Goal: Task Accomplishment & Management: Use online tool/utility

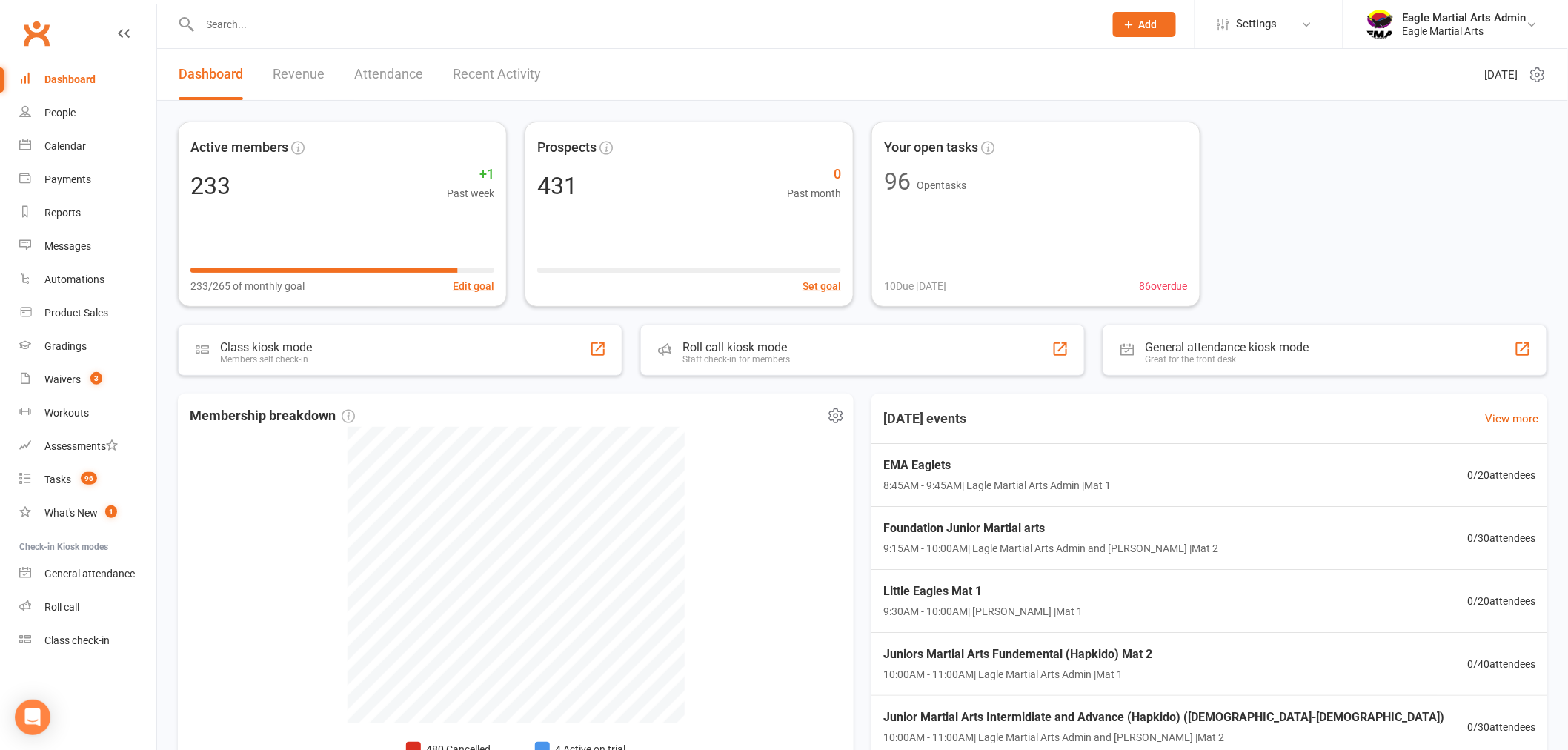
click at [238, 478] on div "Membership breakdown 480 Cancelled 5 Suspended 2 Active cancelling 4 Active on …" at bounding box center [515, 607] width 675 height 426
click at [105, 379] on link "Waivers 3" at bounding box center [87, 380] width 137 height 34
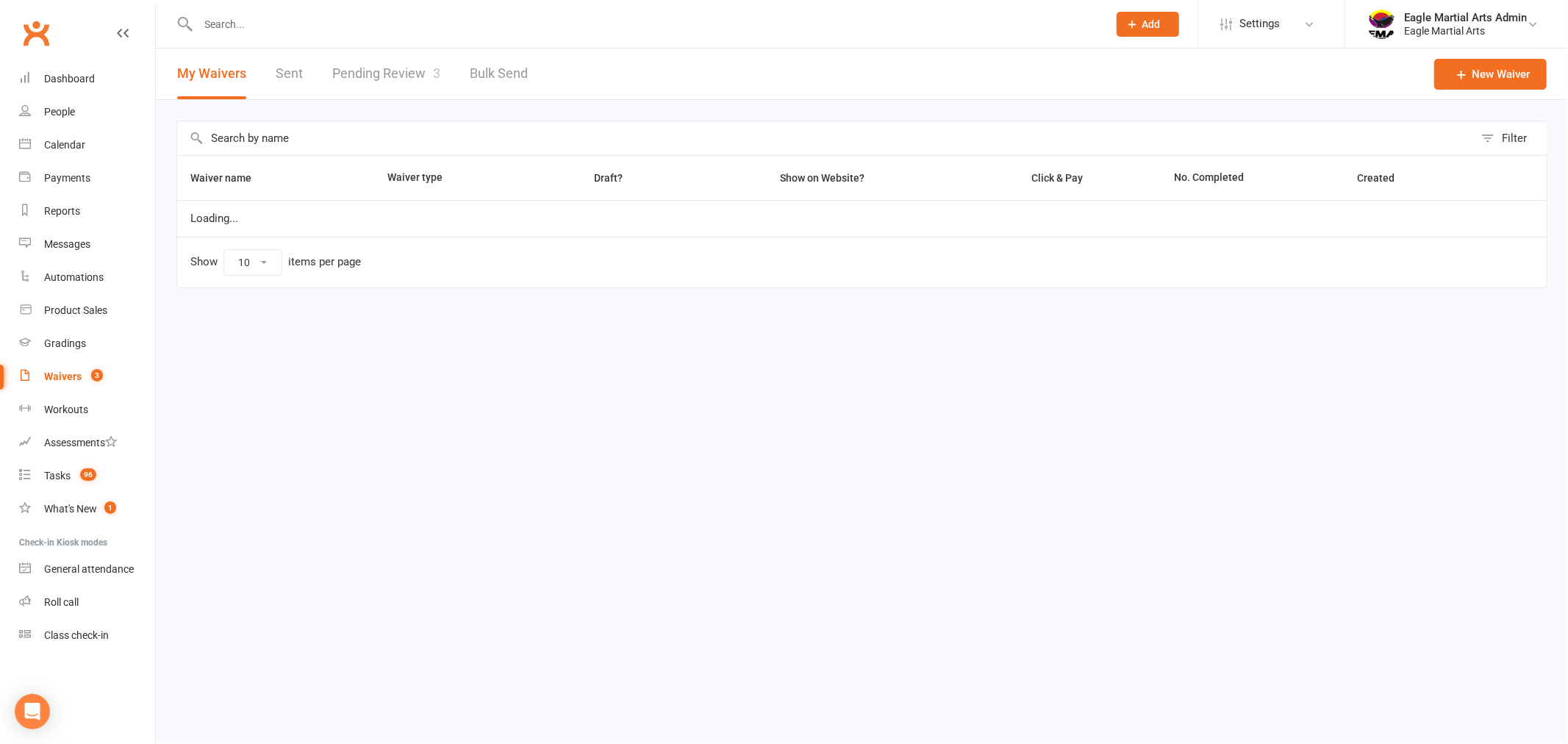
select select "100"
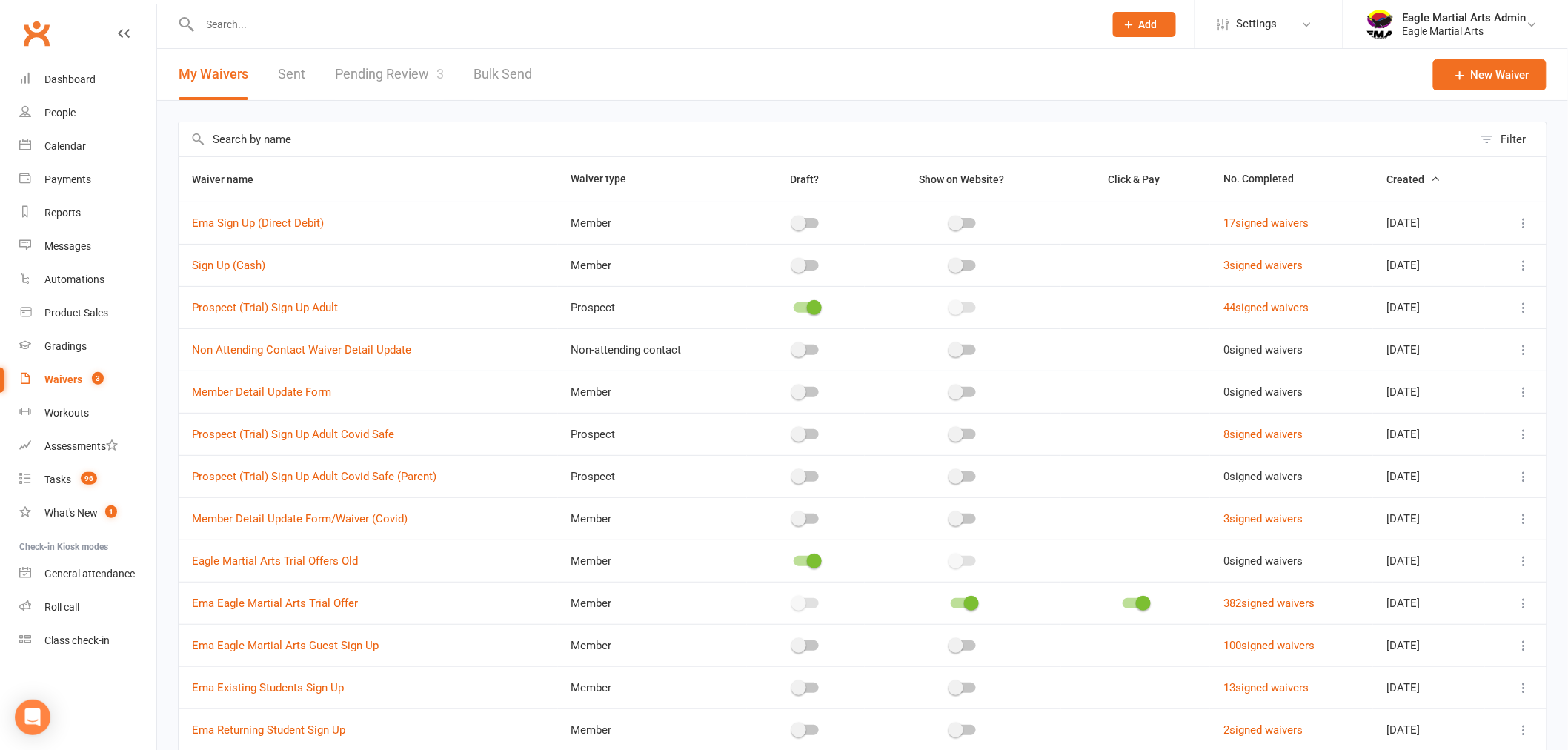
click at [231, 23] on input "text" at bounding box center [644, 25] width 898 height 21
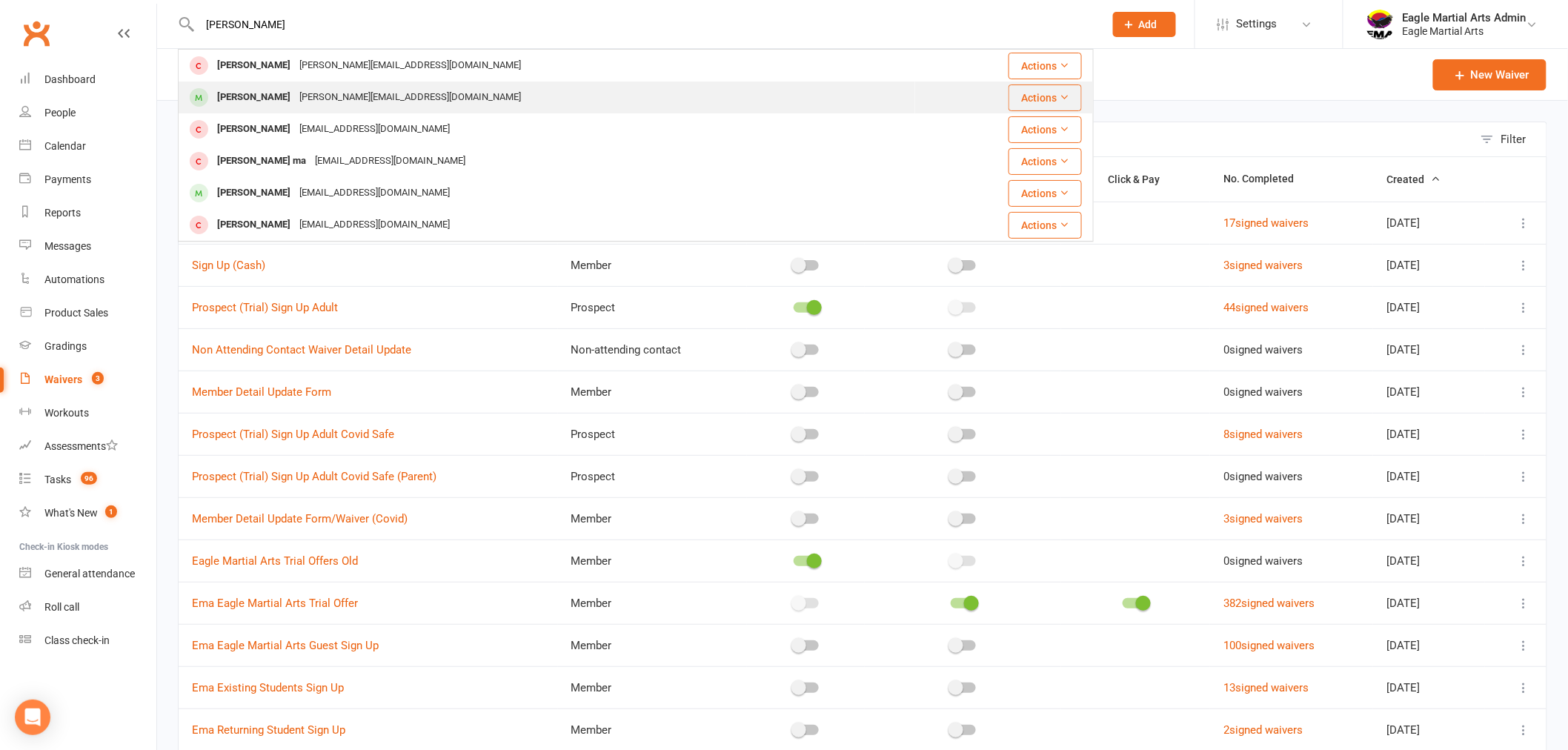
type input "isaac"
click at [295, 100] on div "c.zhang.zoe@gmail.com" at bounding box center [410, 97] width 231 height 22
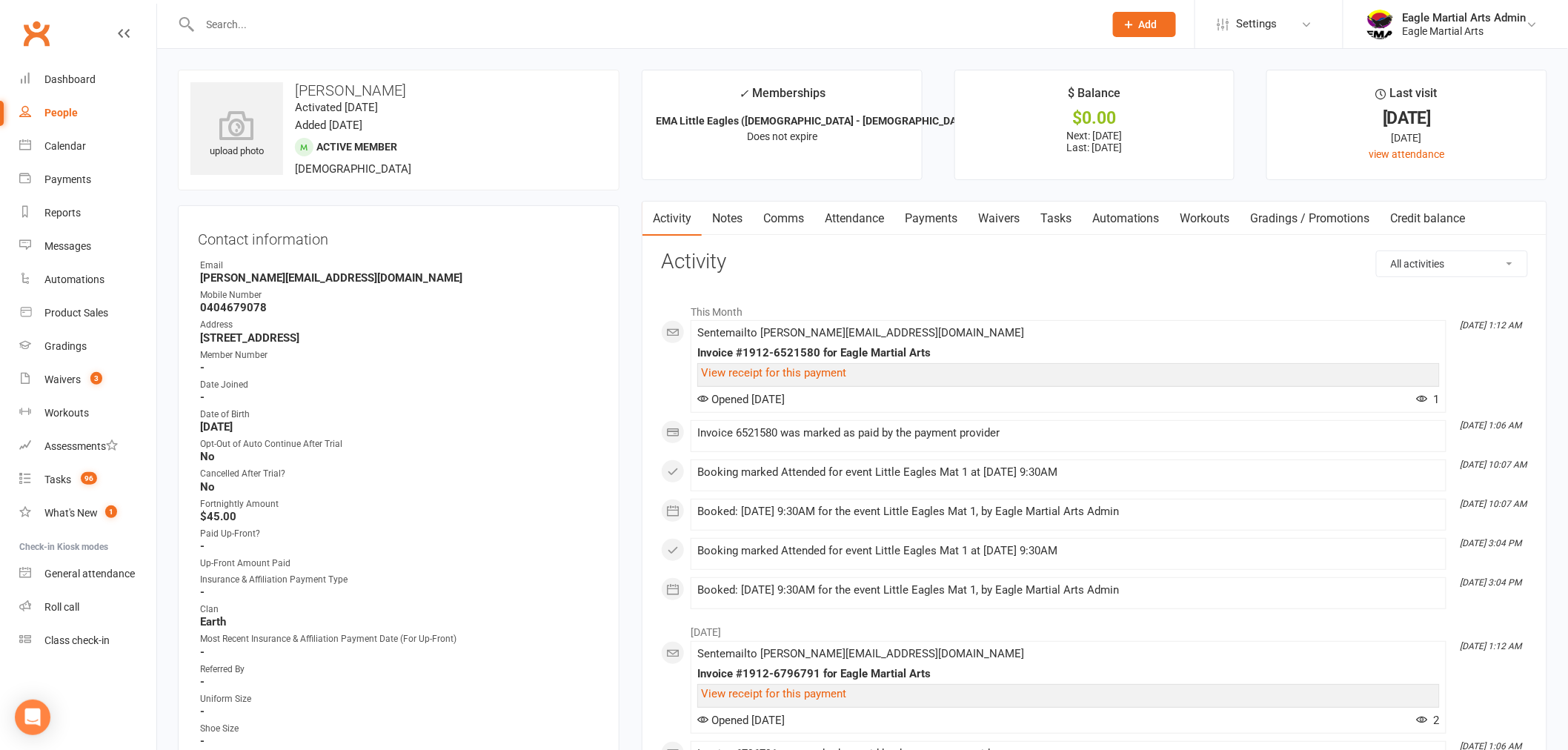
click at [855, 222] on link "Attendance" at bounding box center [854, 219] width 80 height 34
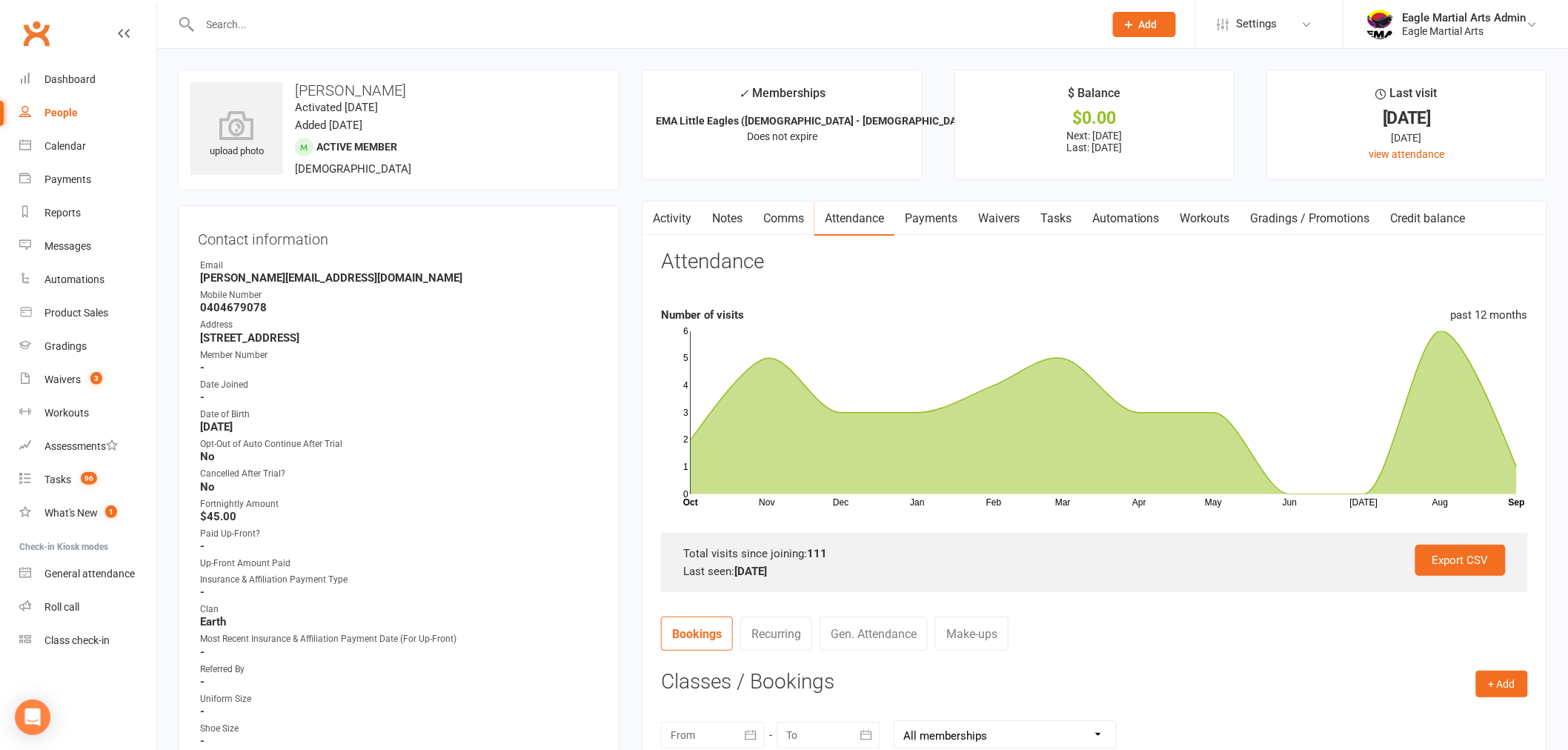
click at [1239, 631] on nav "Bookings Recurring Gen. Attendance Make-ups" at bounding box center [1094, 638] width 867 height 44
click at [38, 35] on link "Clubworx" at bounding box center [36, 33] width 37 height 37
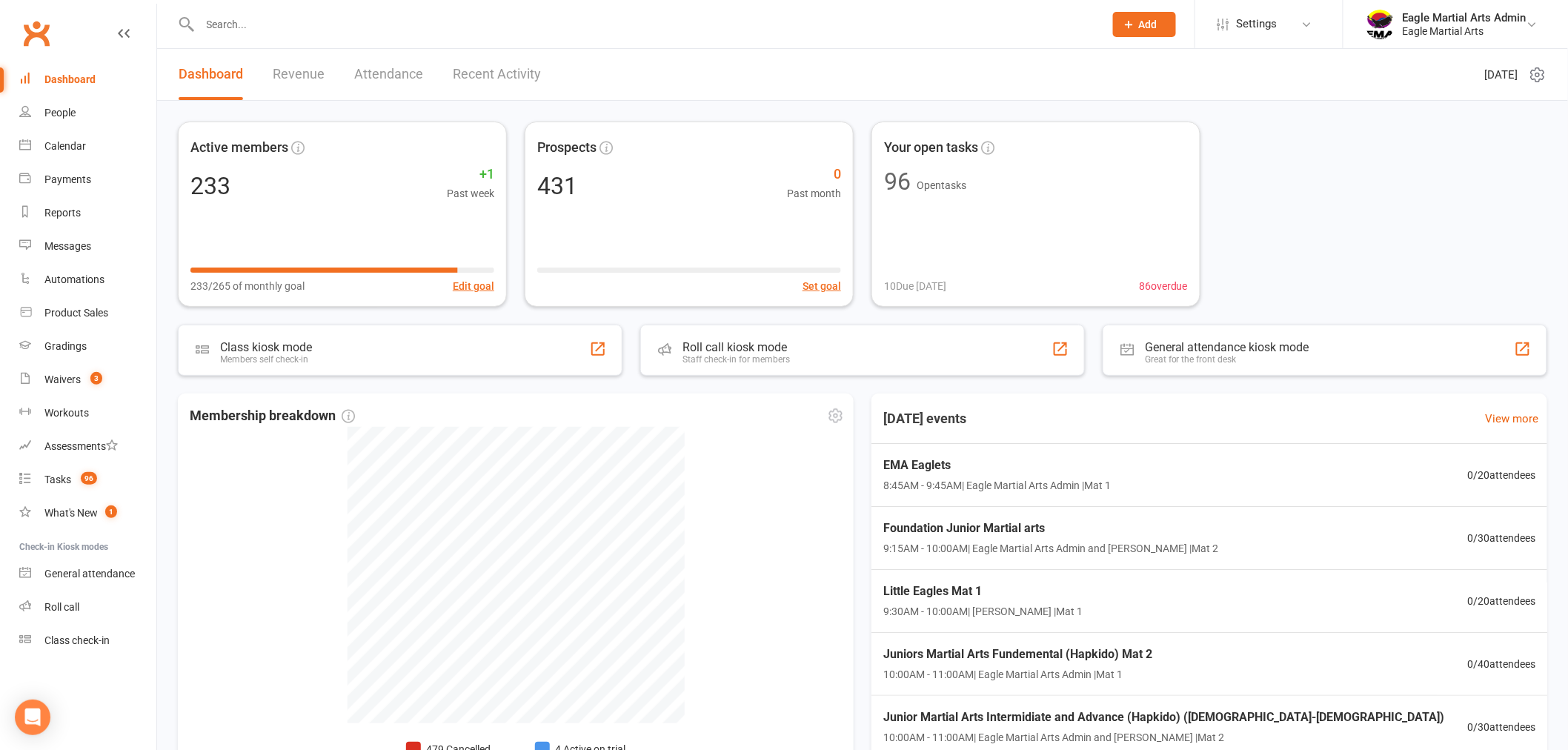
click at [844, 434] on div "Membership breakdown 479 Cancelled 5 Suspended 2 Active cancelling 4 Active on …" at bounding box center [515, 607] width 675 height 426
click at [34, 601] on link "Roll call" at bounding box center [87, 607] width 137 height 34
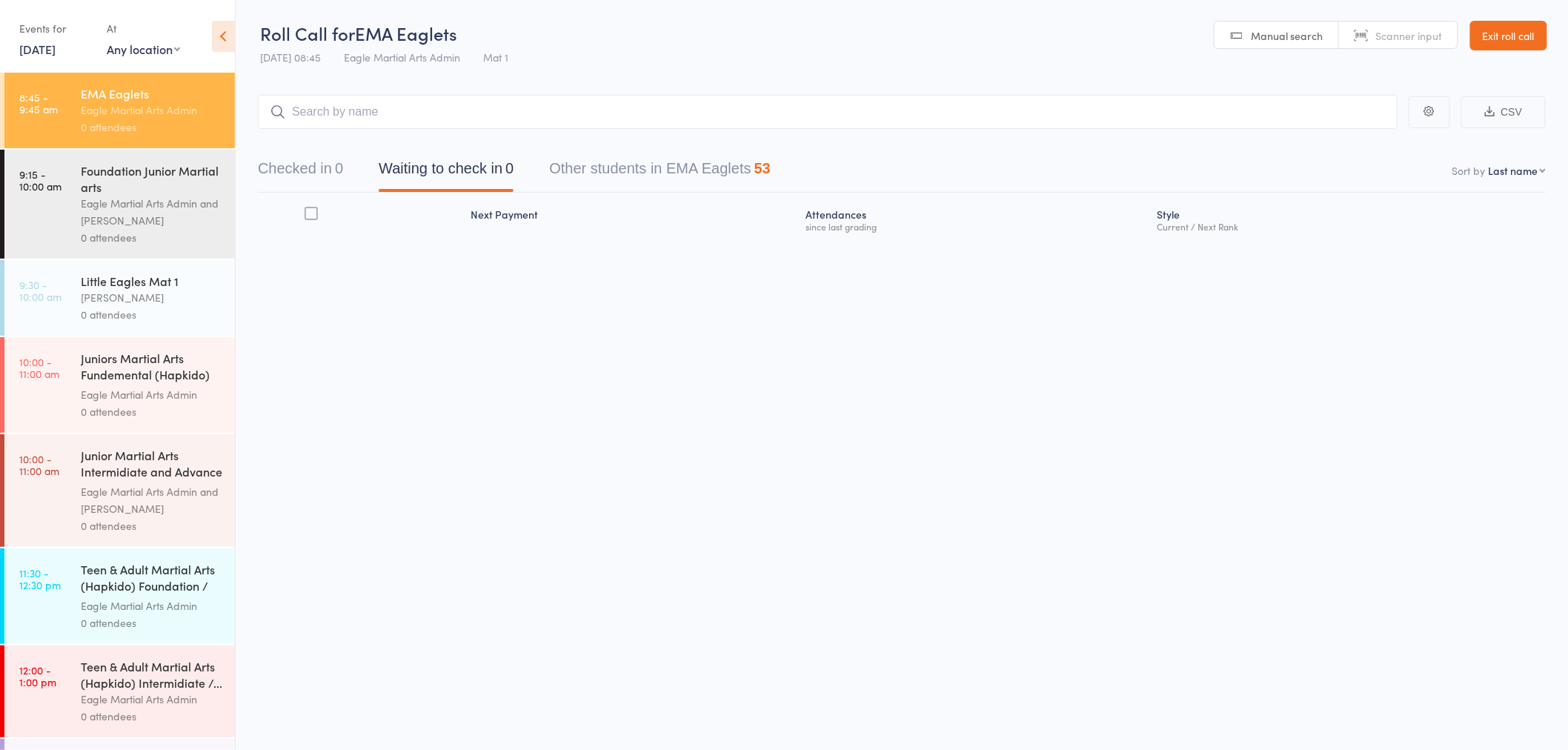
click at [85, 109] on div "Eagle Martial Arts Admin" at bounding box center [151, 110] width 142 height 17
click at [345, 116] on input "search" at bounding box center [828, 111] width 1139 height 34
click at [381, 113] on input "search" at bounding box center [828, 111] width 1139 height 34
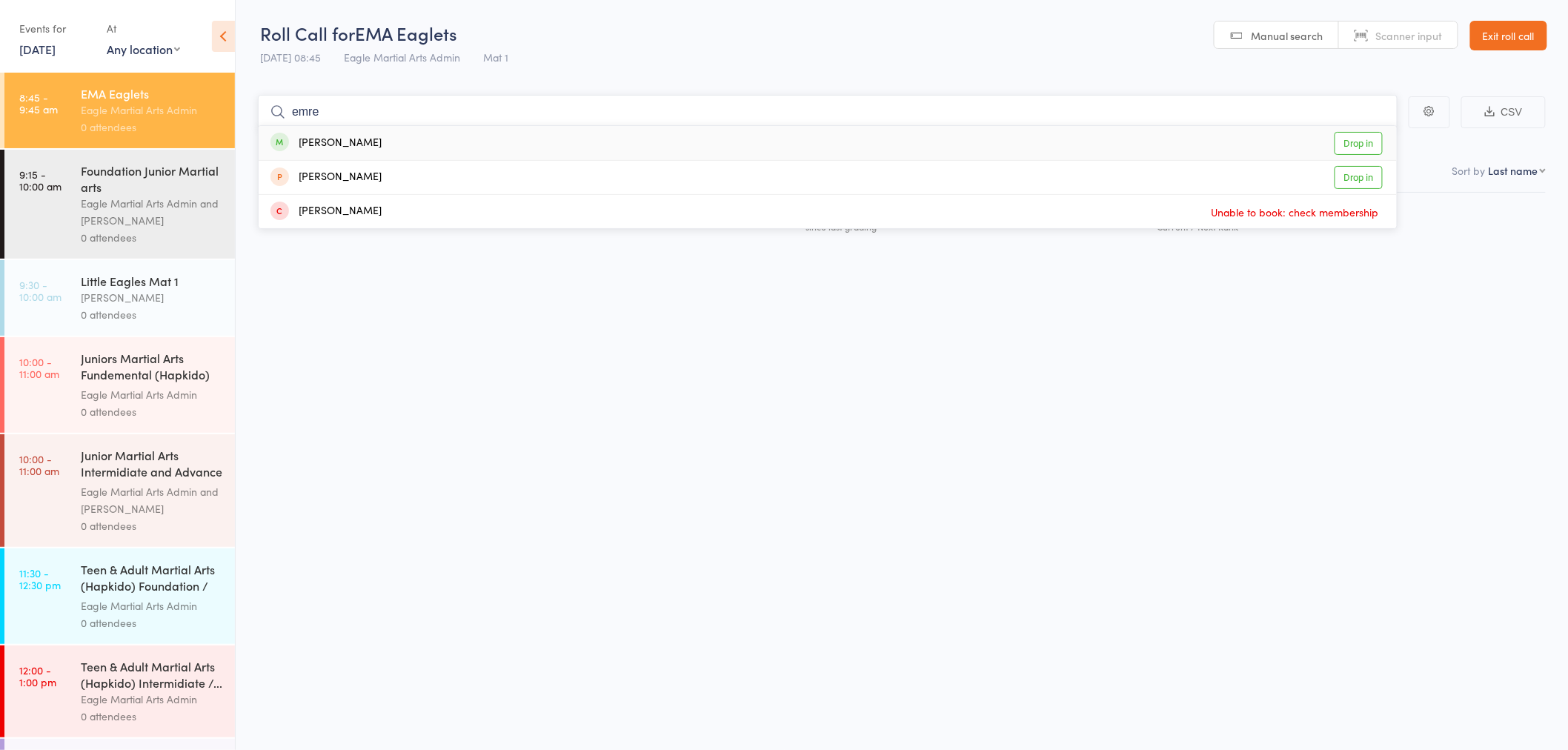
type input "emre"
click at [368, 146] on div "Emre Aday Drop in" at bounding box center [828, 143] width 1138 height 34
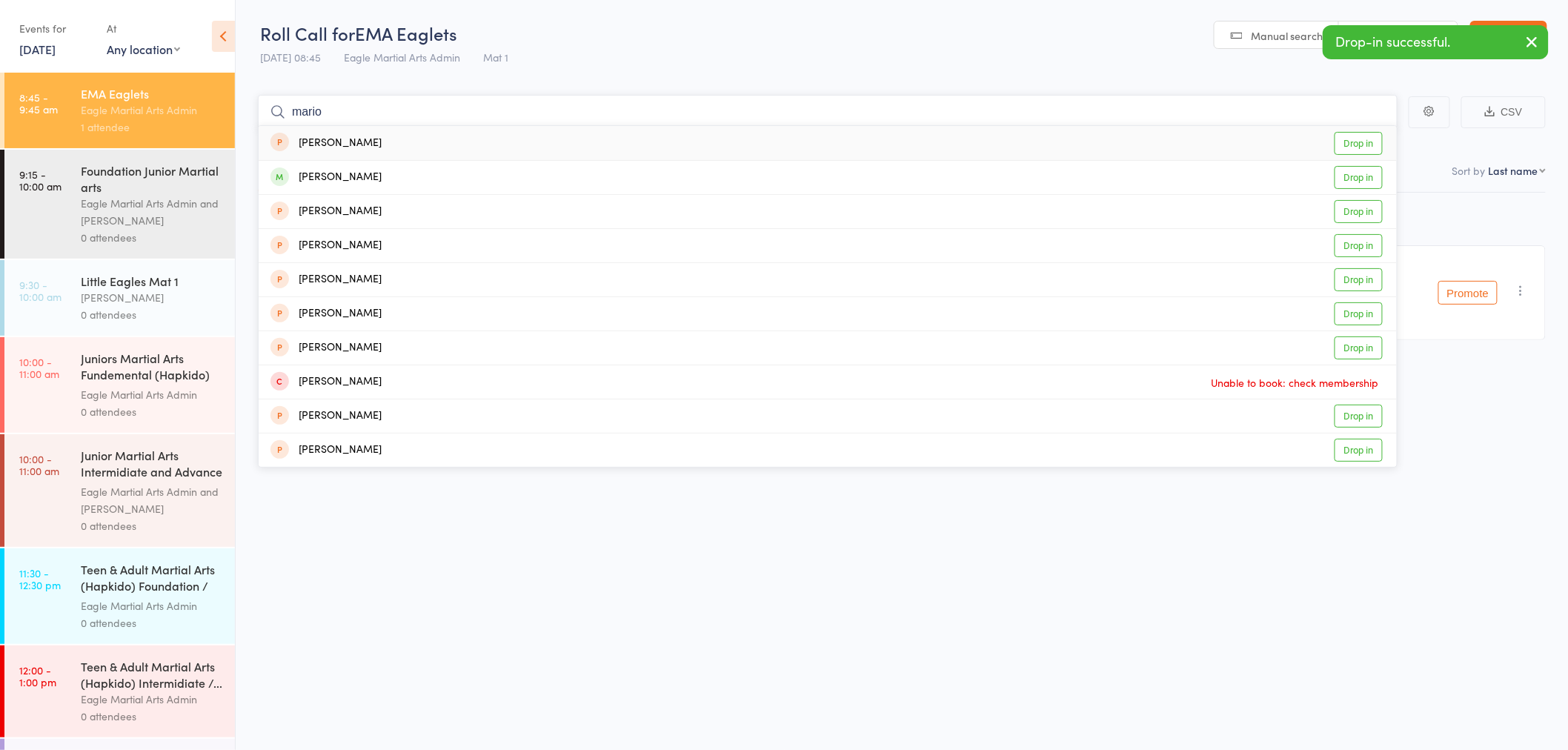
type input "mario"
click at [371, 139] on div "Mario Dekretser" at bounding box center [326, 143] width 111 height 17
type input "mario"
click at [340, 178] on div "Mario Giannakis" at bounding box center [326, 177] width 111 height 17
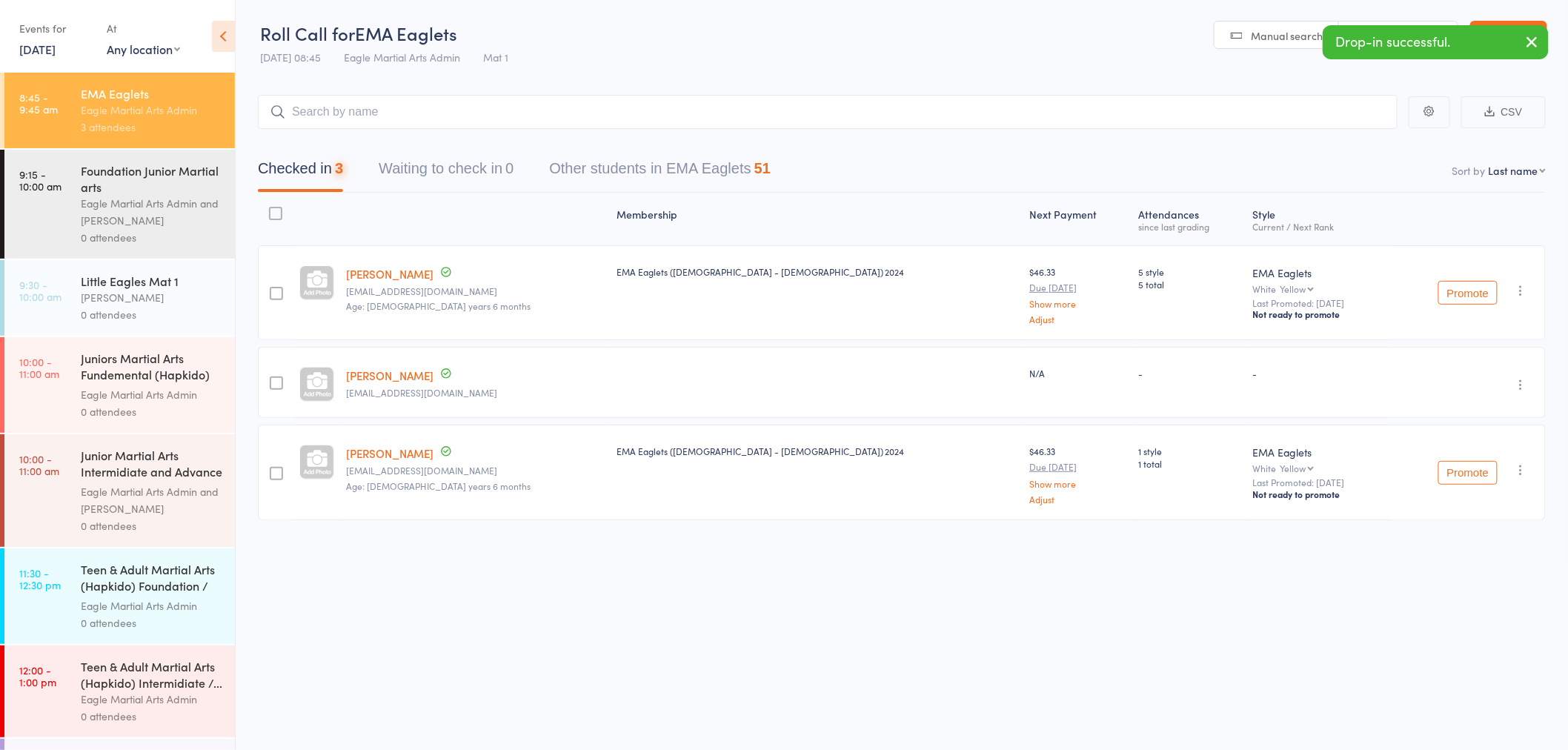
click at [1516, 379] on icon "button" at bounding box center [1521, 385] width 14 height 14
click at [1445, 419] on li "Undo check-in" at bounding box center [1468, 413] width 123 height 18
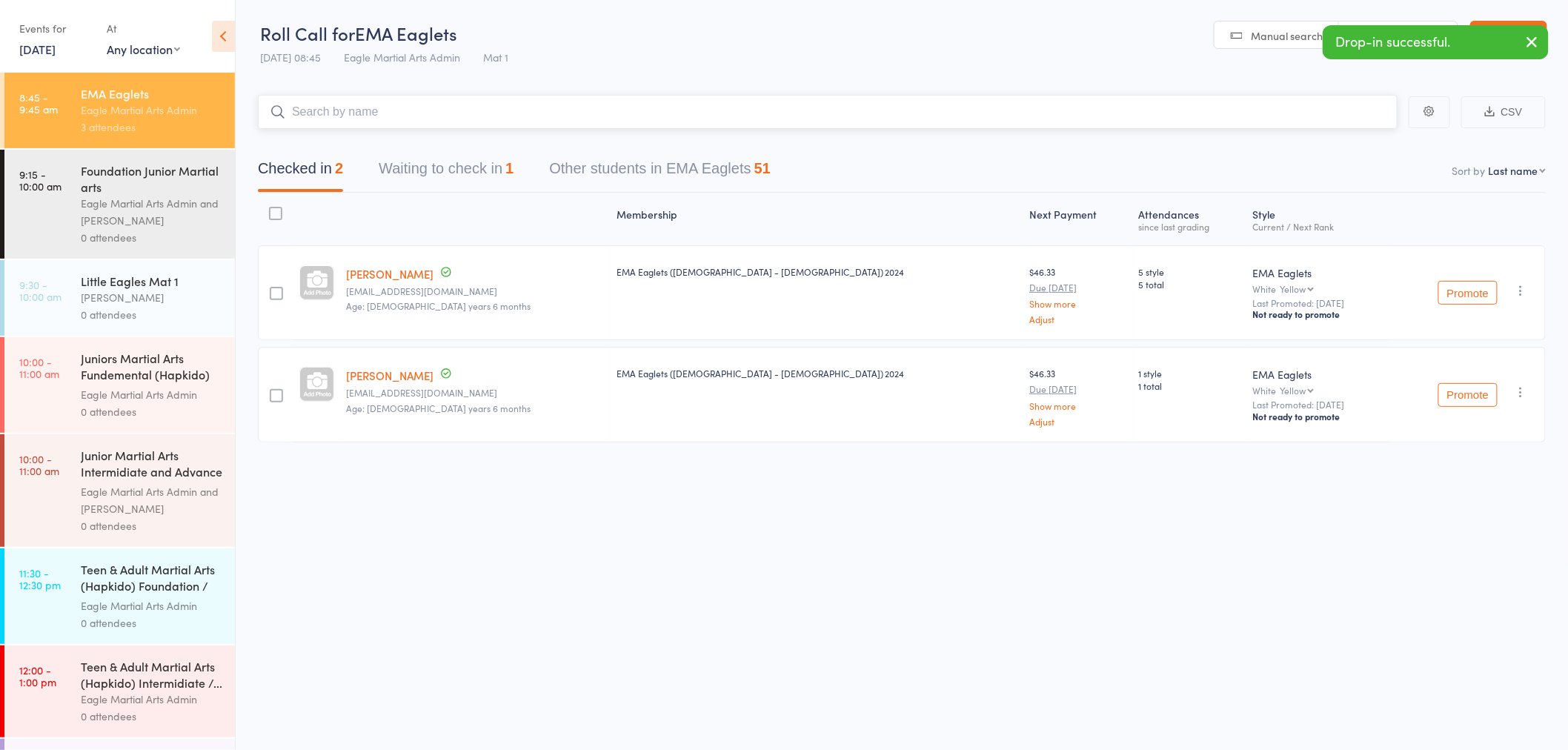
click at [365, 107] on input "search" at bounding box center [828, 111] width 1139 height 34
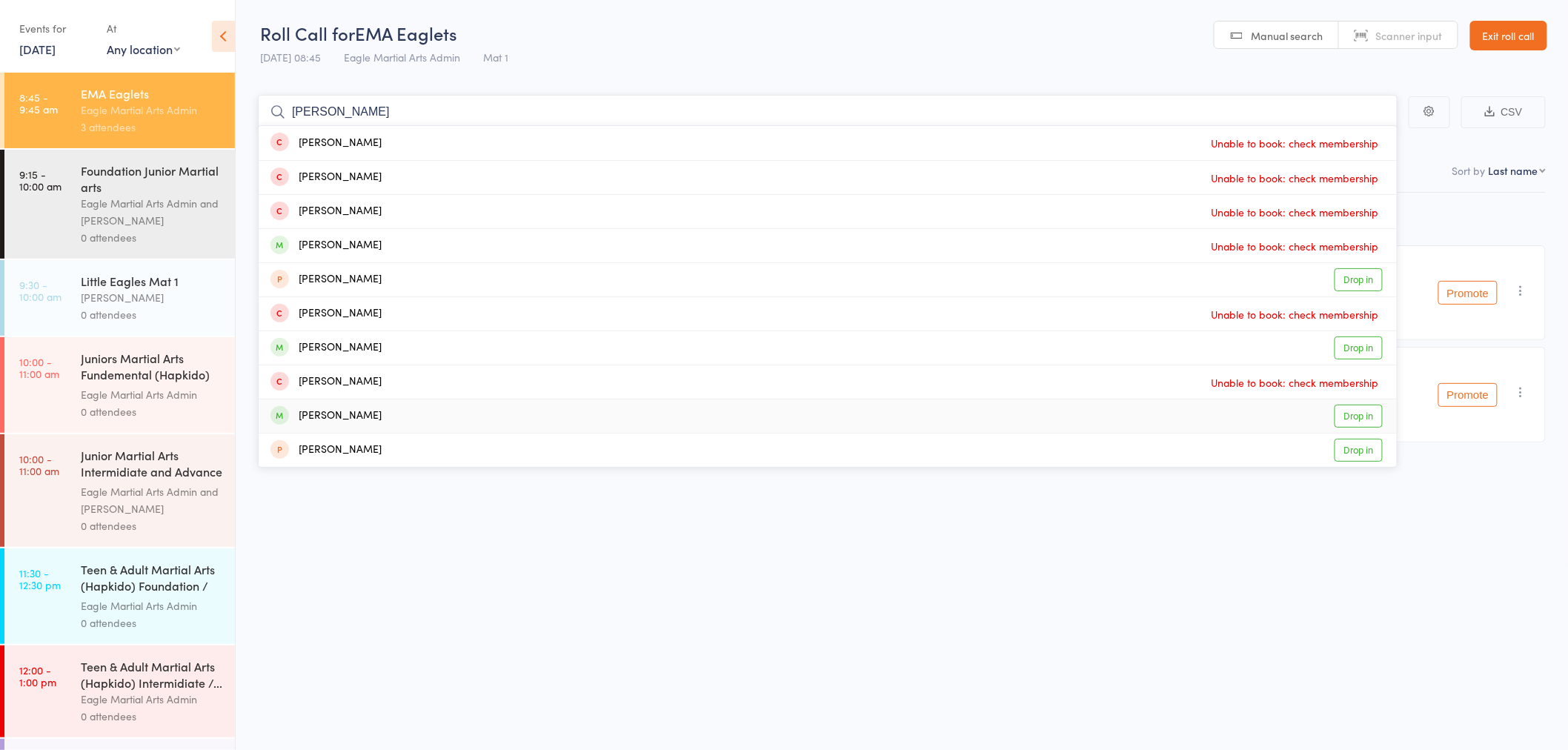
type input "leon"
click at [404, 418] on div "Leonardo Cosentino Drop in" at bounding box center [828, 416] width 1138 height 34
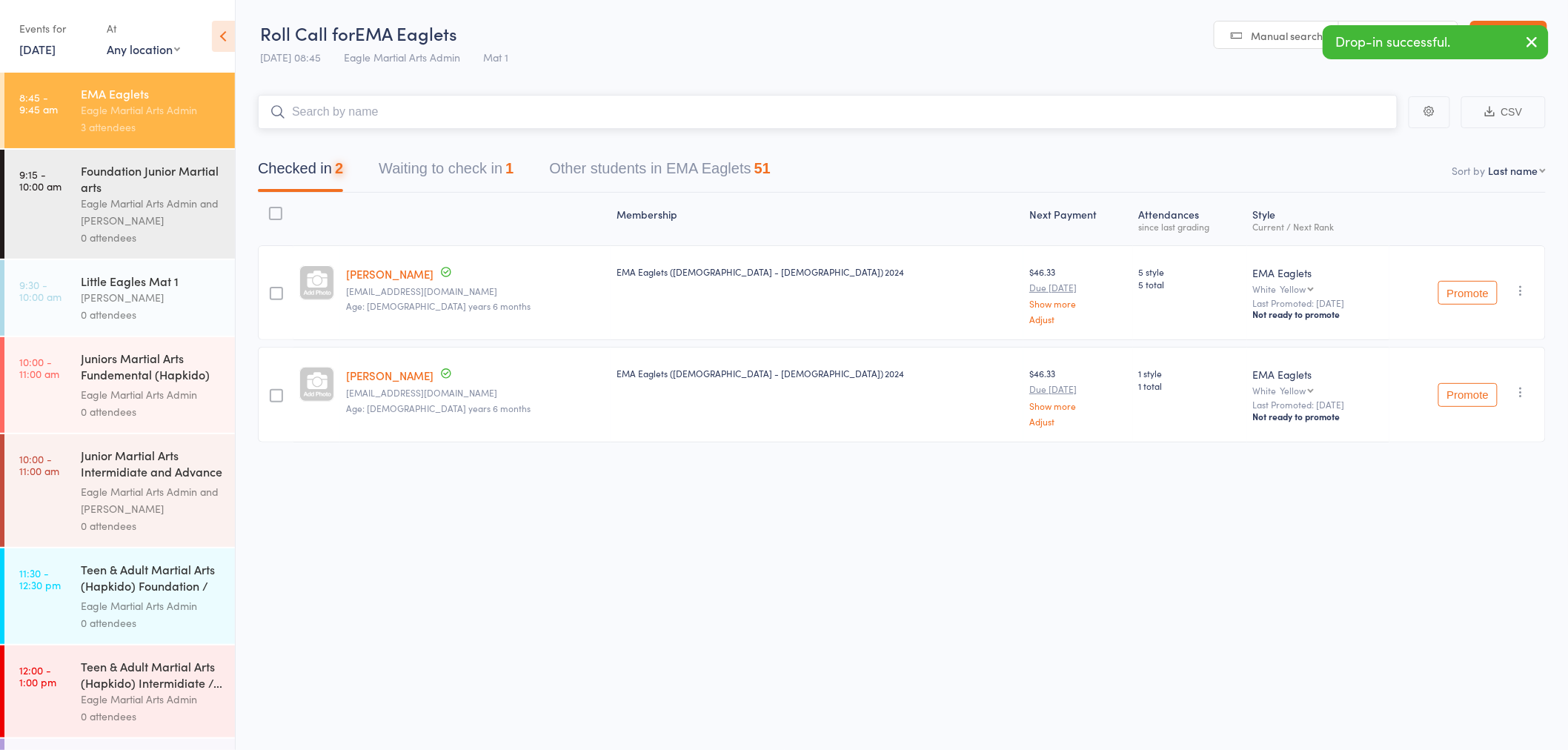
click at [353, 115] on input "search" at bounding box center [828, 111] width 1139 height 34
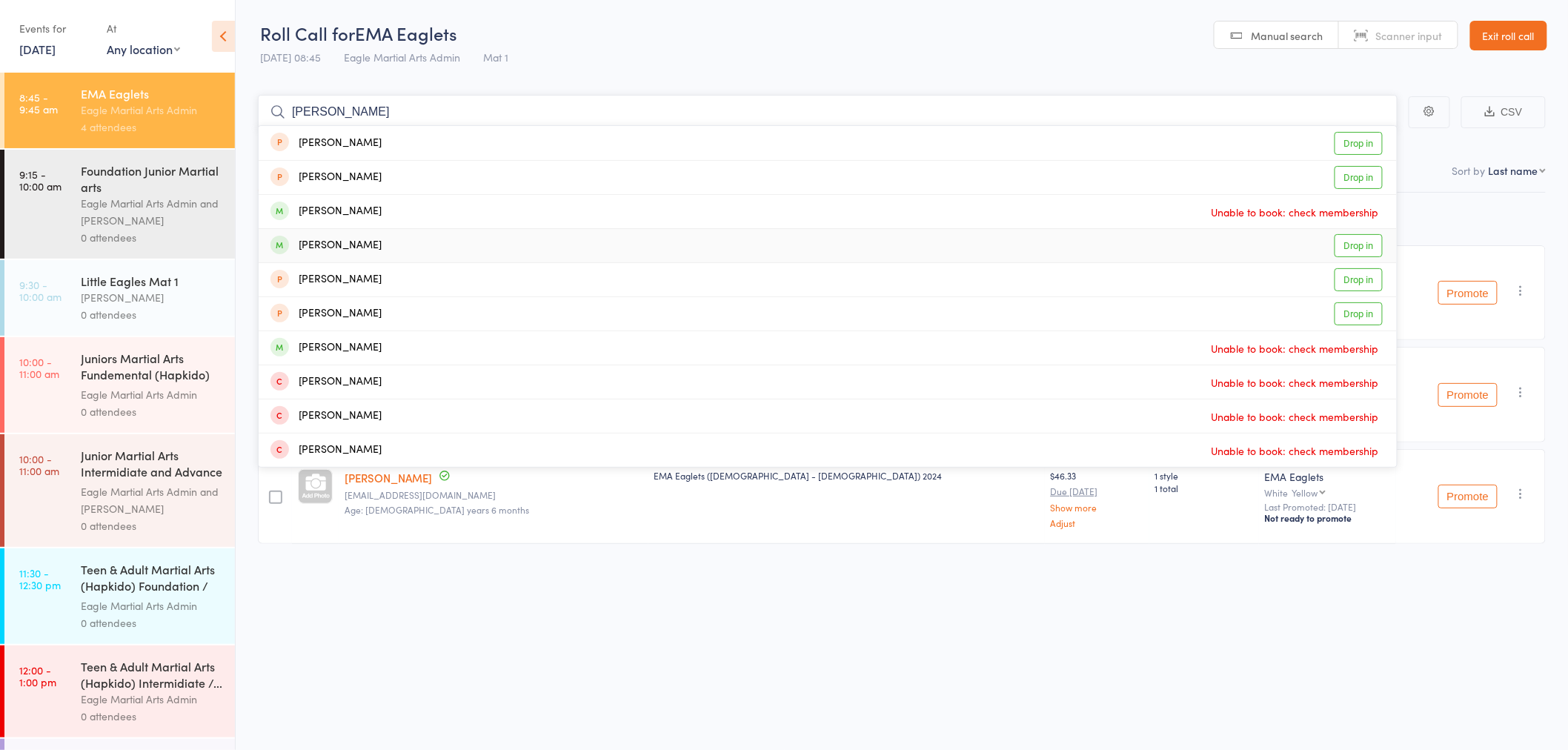
type input "johnathan"
click at [370, 246] on div "Jonathan Majnaric" at bounding box center [326, 245] width 111 height 17
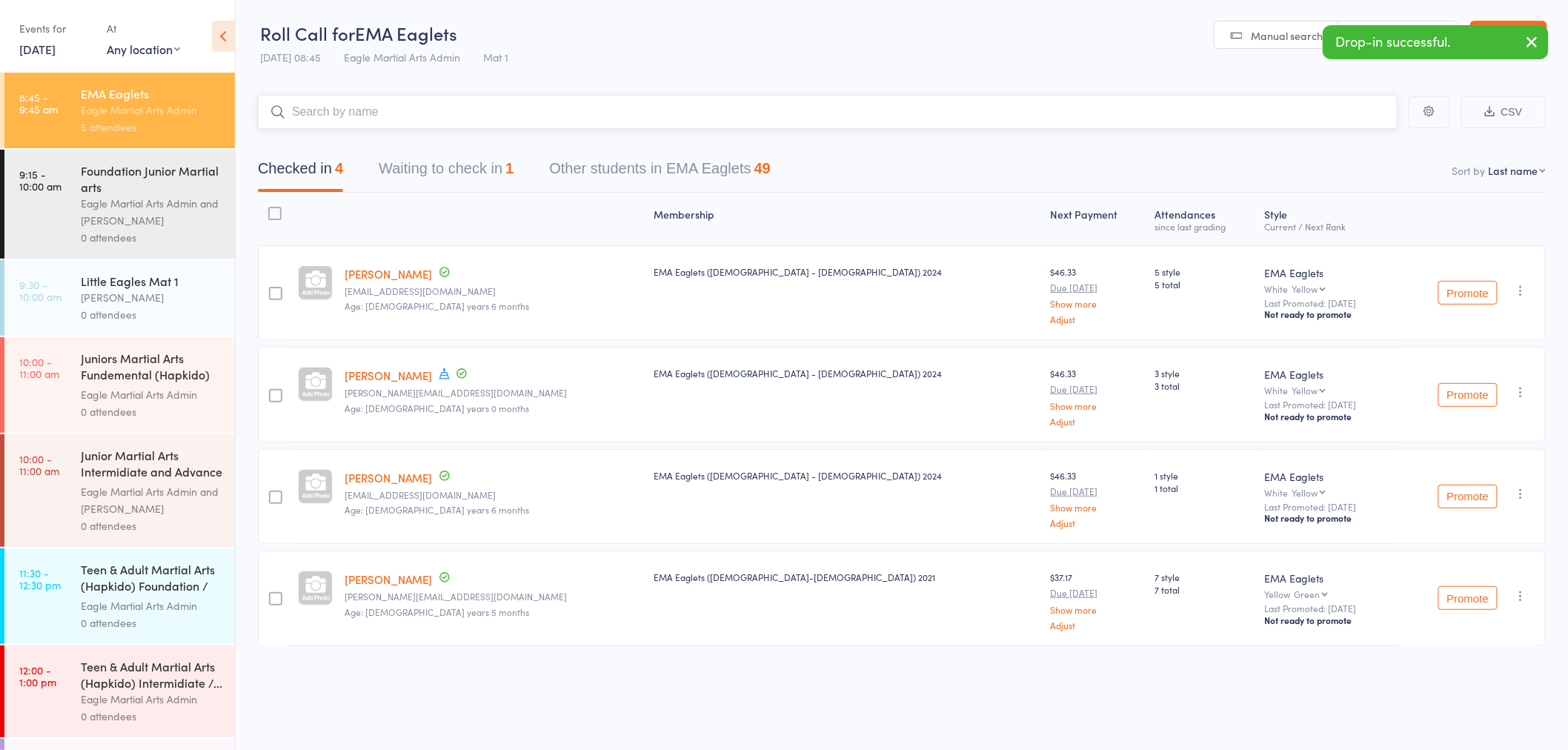
click at [353, 110] on input "search" at bounding box center [828, 111] width 1139 height 34
click at [420, 109] on input "search" at bounding box center [828, 111] width 1139 height 34
type input "e"
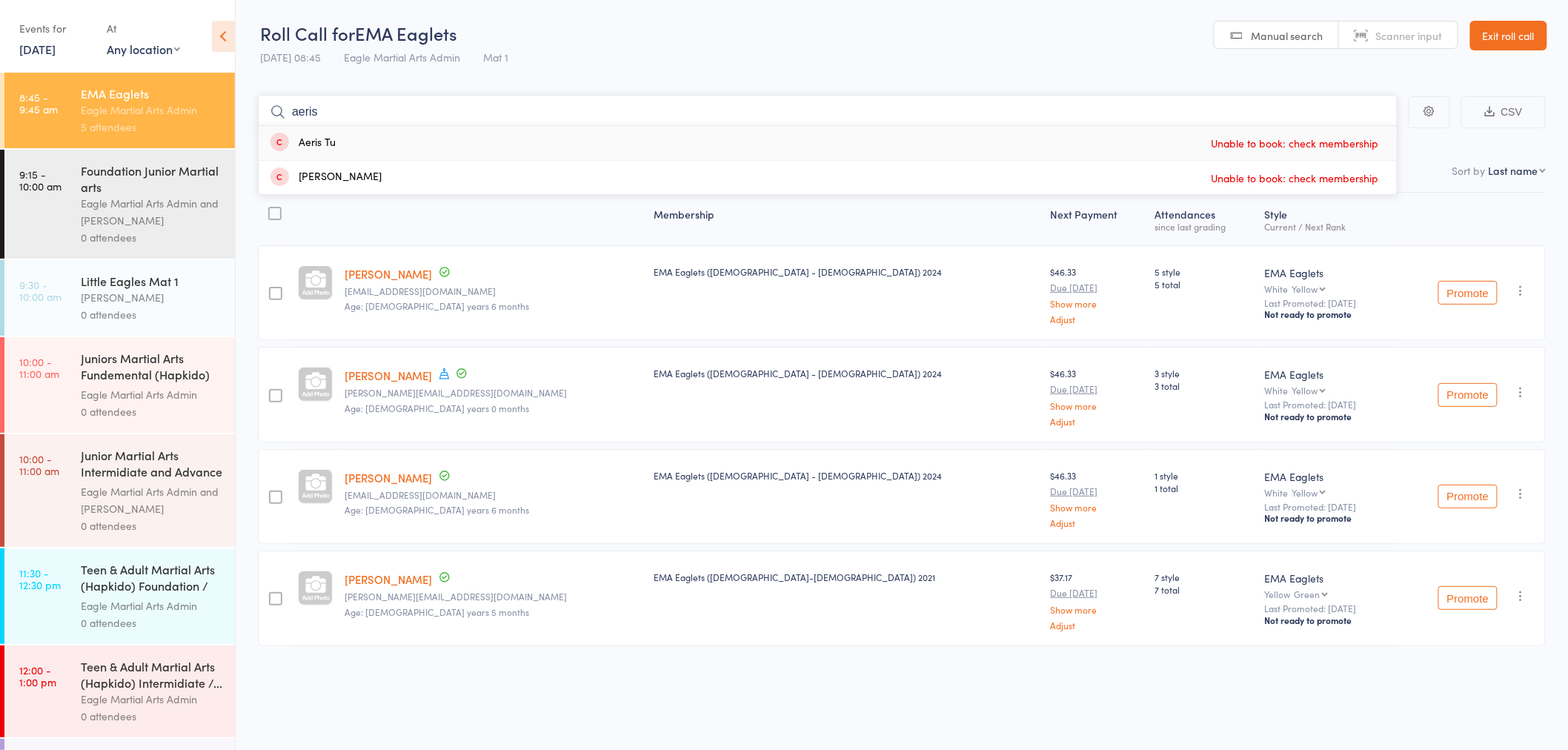
type input "aeris"
click at [342, 143] on div "Aeris Tu Unable to book: check membership" at bounding box center [828, 143] width 1138 height 34
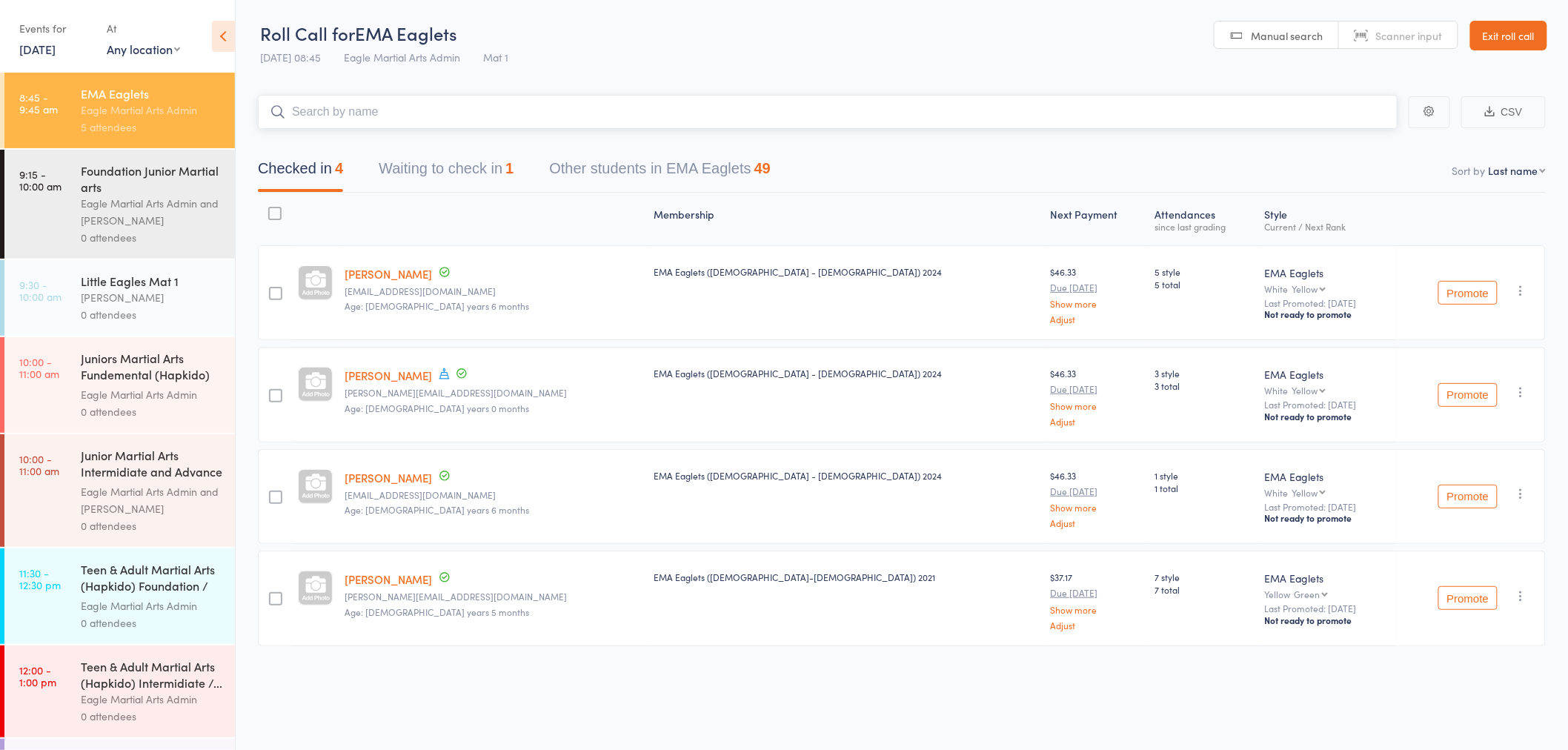
click at [350, 110] on input "search" at bounding box center [828, 111] width 1139 height 34
click at [492, 112] on input "search" at bounding box center [828, 111] width 1139 height 34
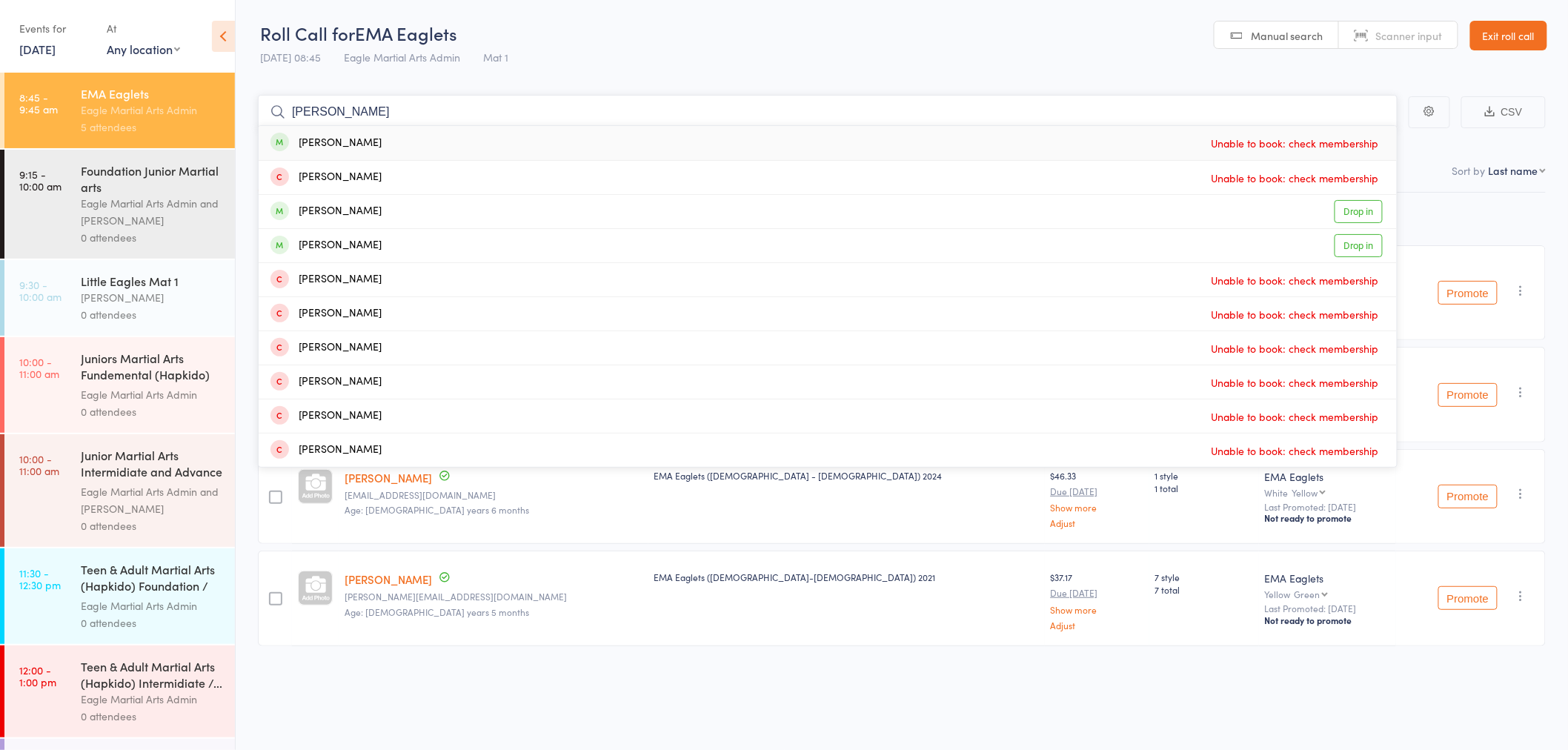
type input "harvey"
click at [369, 143] on div "Harvey Tran Unable to book: check membership" at bounding box center [828, 143] width 1138 height 34
type input "harvey"
click at [363, 215] on div "Harvey Nicholas" at bounding box center [326, 211] width 111 height 17
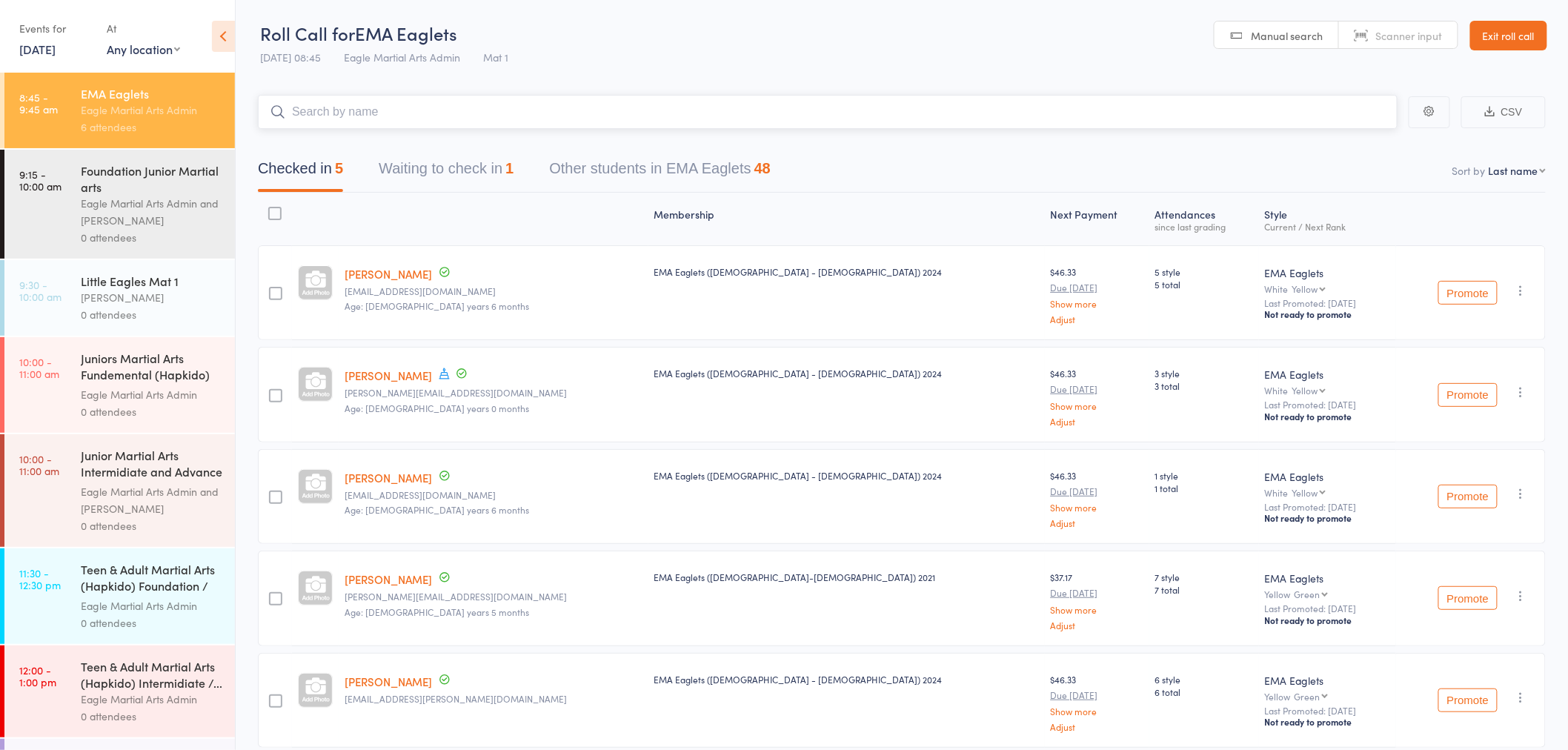
click at [471, 109] on input "search" at bounding box center [828, 111] width 1139 height 34
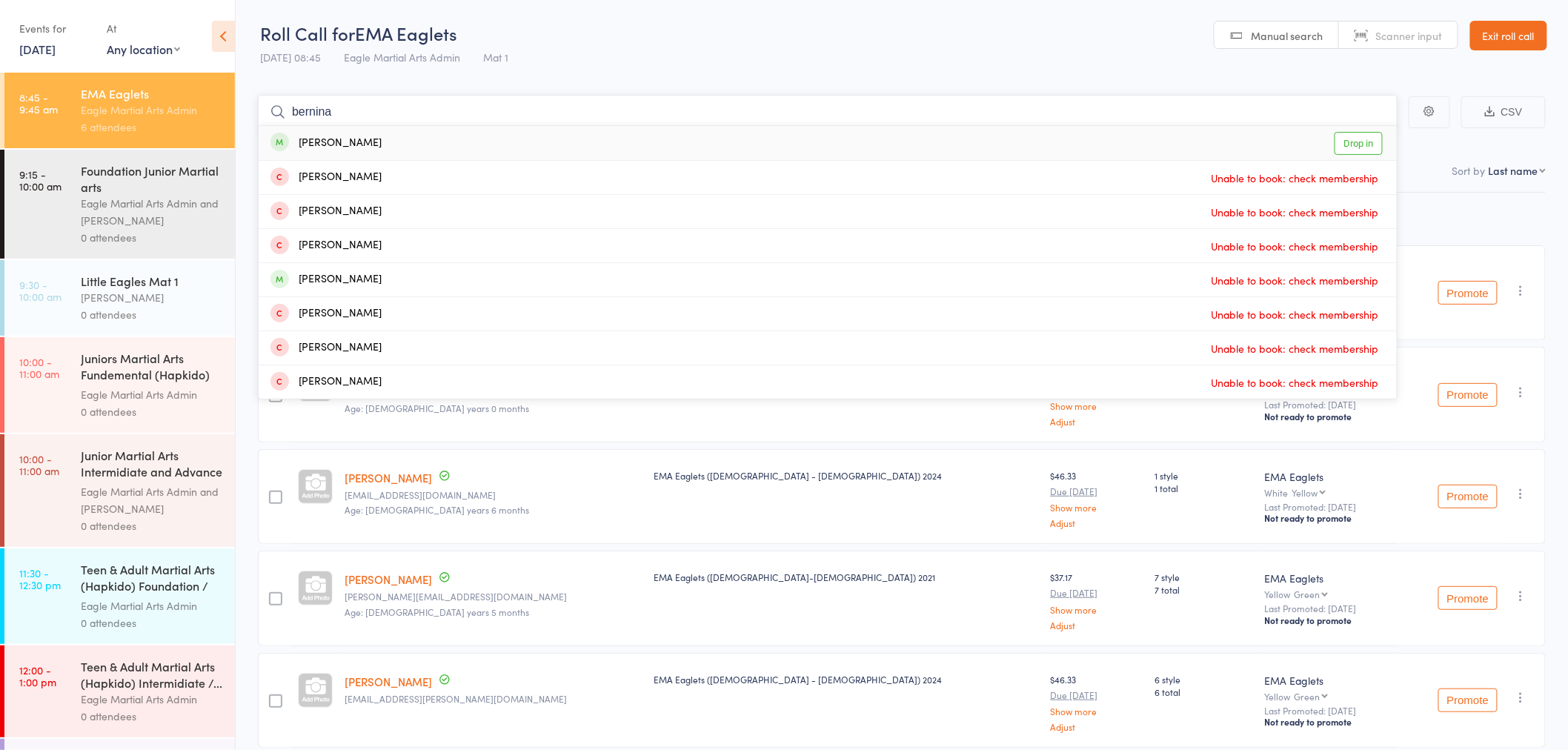
type input "bernina"
click at [375, 138] on div "Bernina Peniamina" at bounding box center [326, 143] width 111 height 17
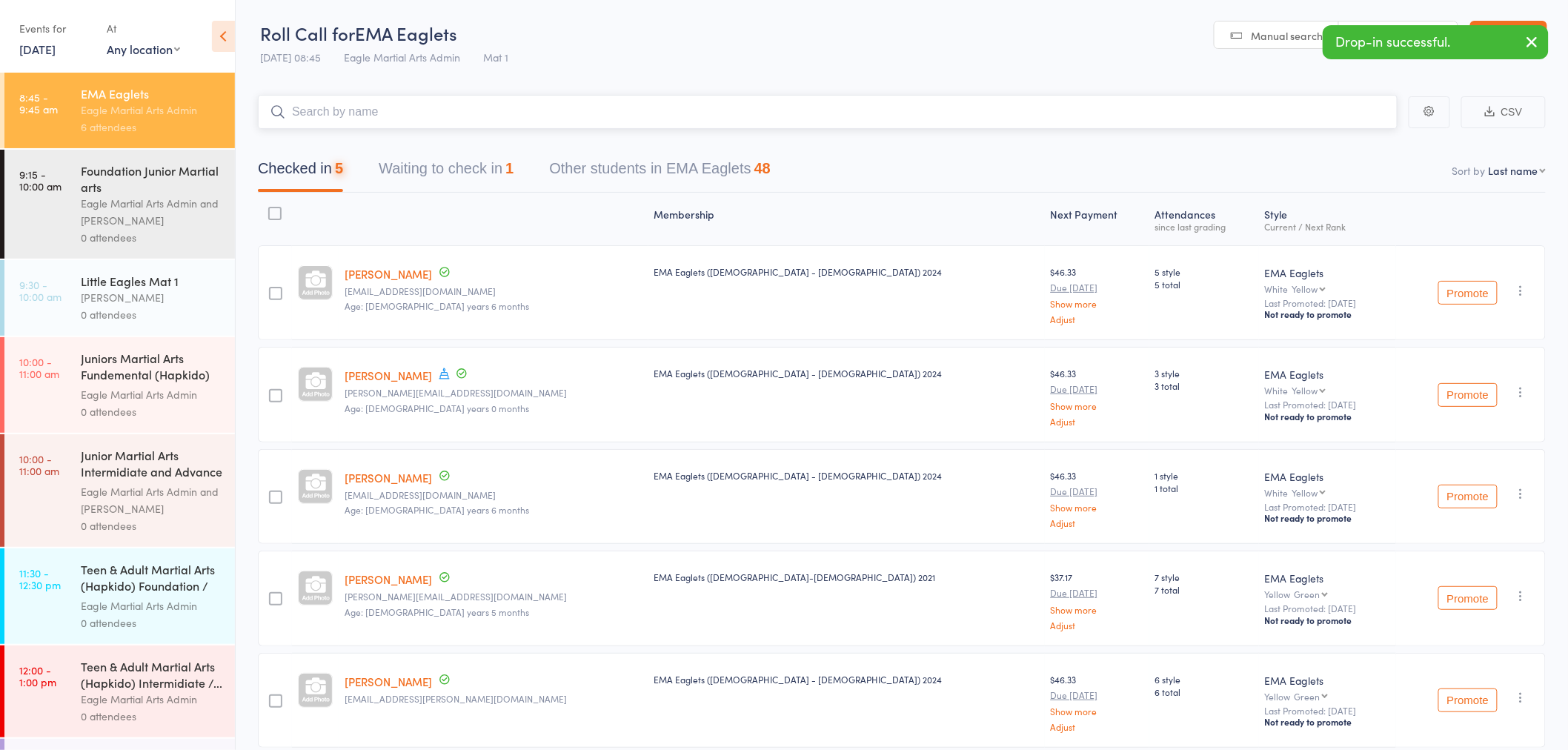
click at [374, 112] on input "search" at bounding box center [828, 111] width 1139 height 34
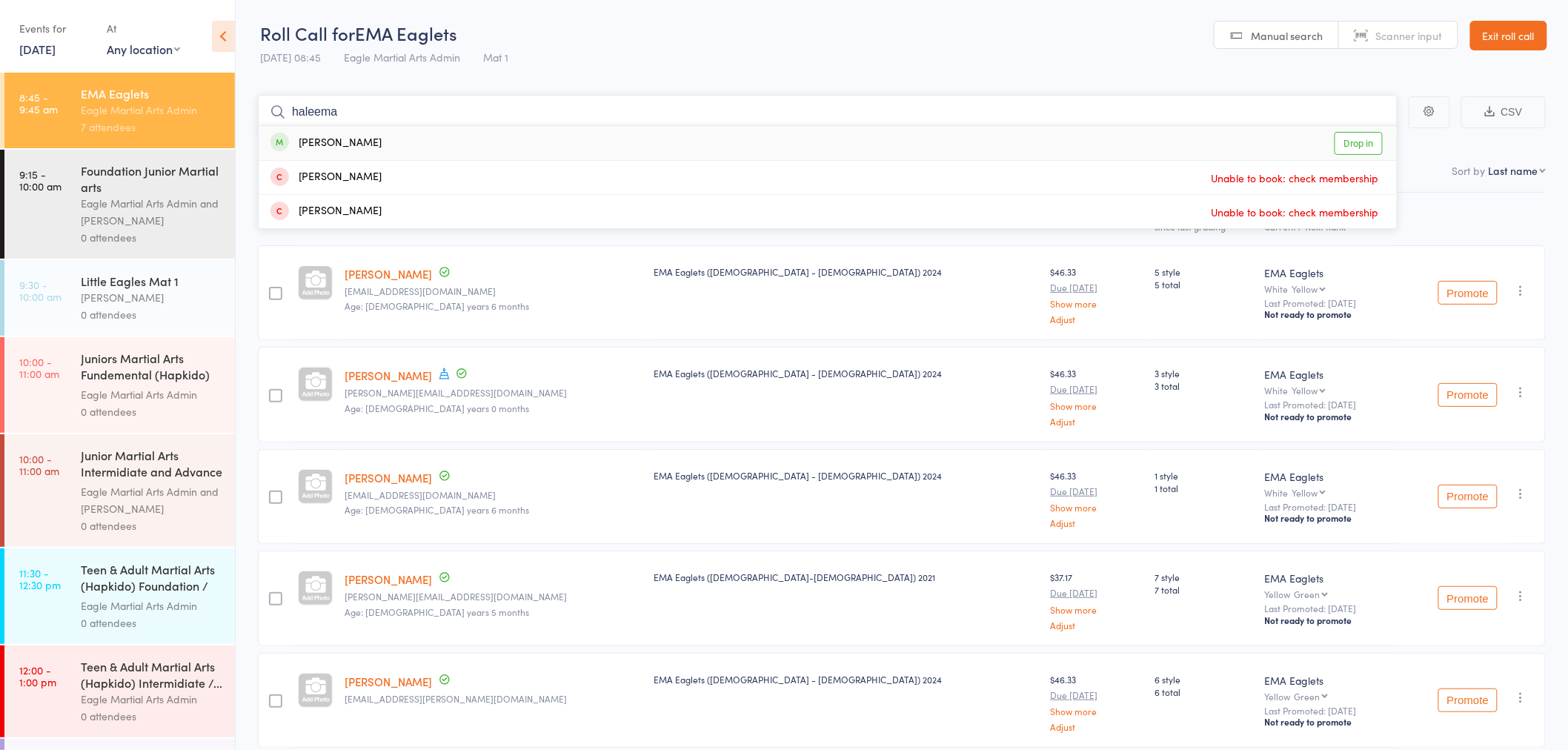
type input "haleema"
click at [369, 143] on div "Haleema Rimzan" at bounding box center [326, 143] width 111 height 17
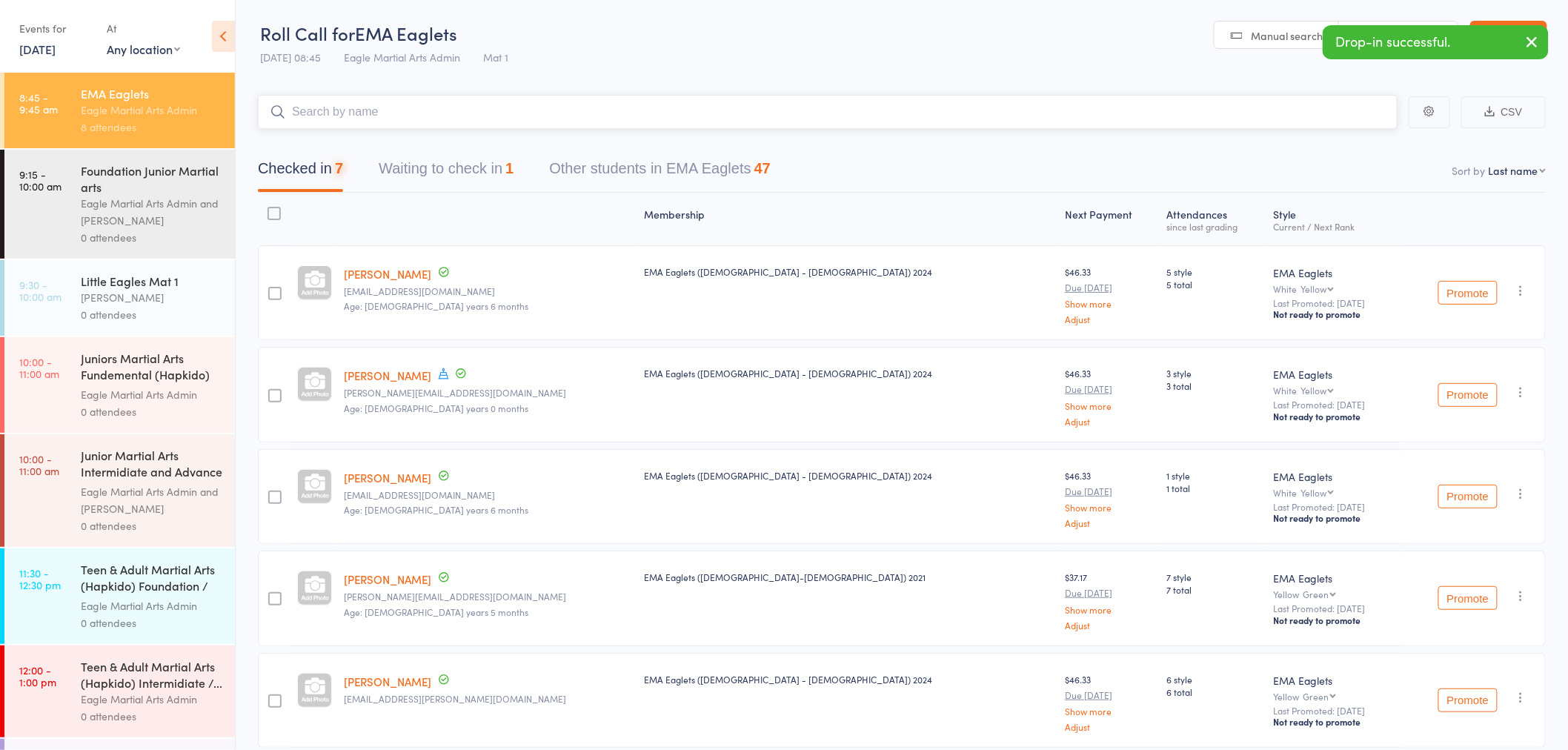
click at [337, 107] on input "search" at bounding box center [828, 111] width 1139 height 34
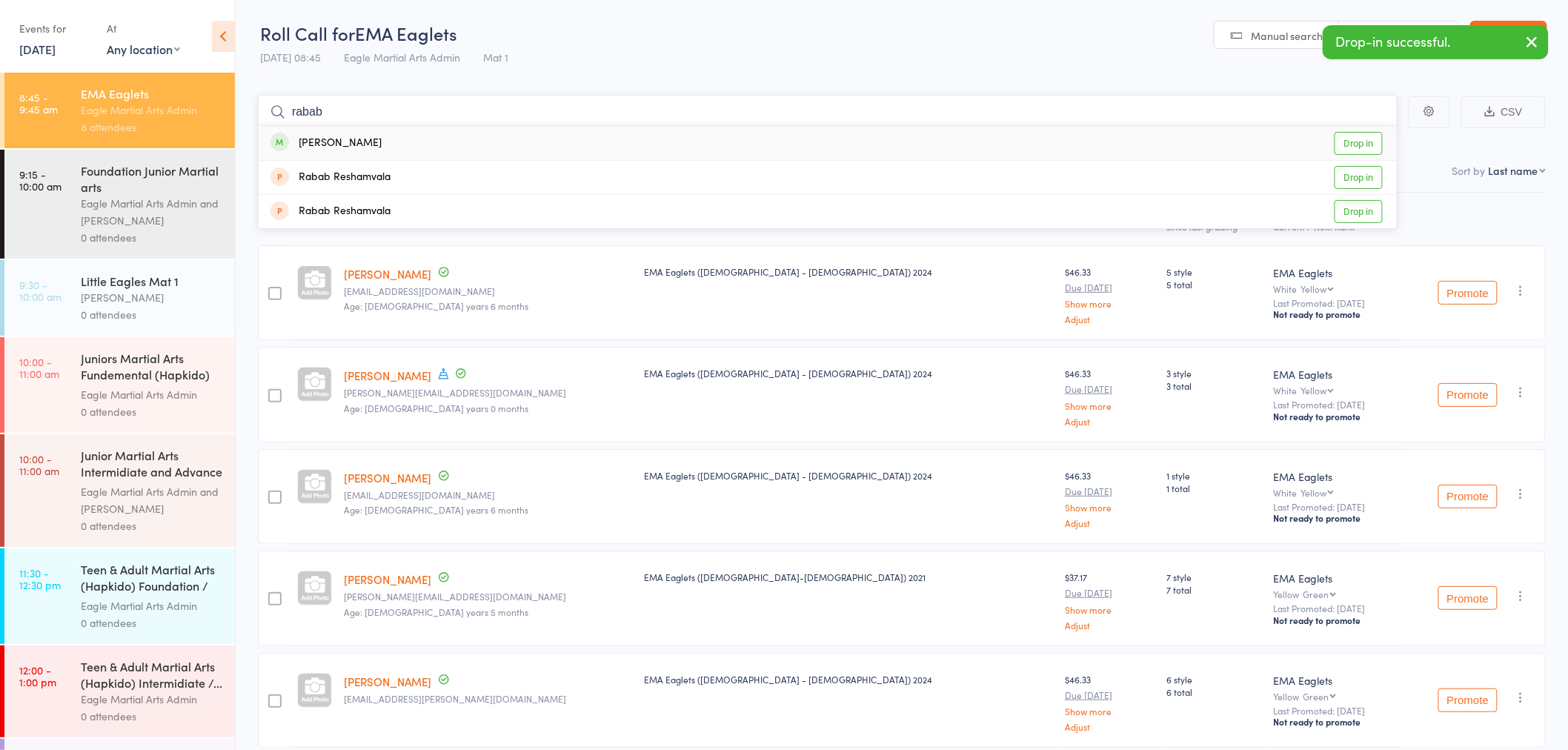
type input "rabab"
click at [338, 143] on div "Rabab Dhaliwal" at bounding box center [326, 143] width 111 height 17
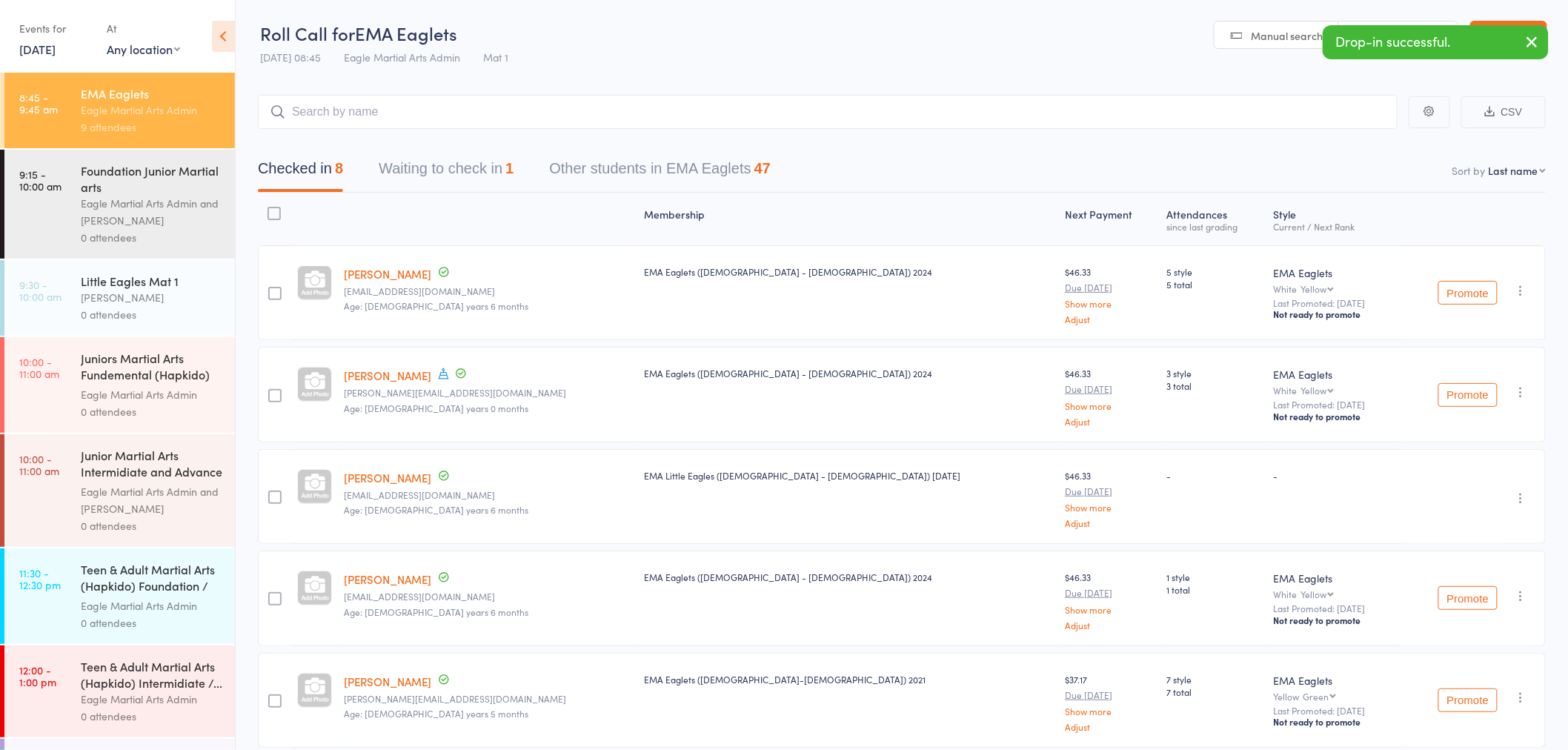
click at [1529, 41] on icon "button" at bounding box center [1532, 42] width 18 height 18
click at [1529, 41] on link "Exit roll call" at bounding box center [1509, 35] width 77 height 30
